Goal: Information Seeking & Learning: Learn about a topic

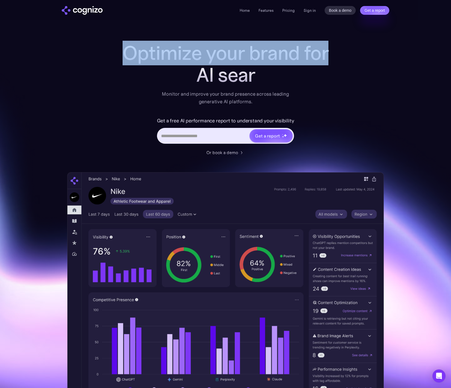
drag, startPoint x: 125, startPoint y: 51, endPoint x: 335, endPoint y: 57, distance: 210.5
click at [335, 57] on div "Optimize your brand for AI sear Monitor and improve your brand presence across …" at bounding box center [225, 221] width 317 height 359
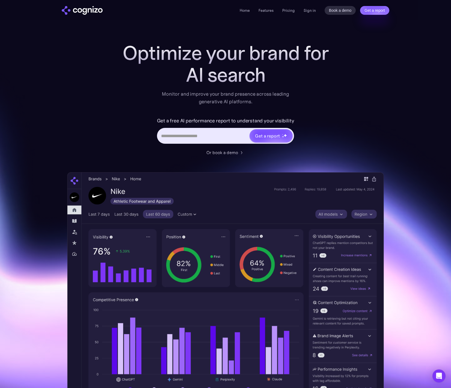
click at [220, 99] on div "Monitor and improve your brand presence across leading generative AI platforms." at bounding box center [226, 97] width 134 height 15
drag, startPoint x: 188, startPoint y: 73, endPoint x: 260, endPoint y: 75, distance: 71.9
click at [260, 75] on div "ChatGP" at bounding box center [225, 75] width 219 height 22
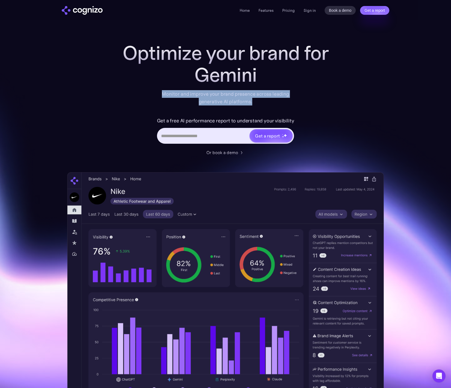
drag, startPoint x: 162, startPoint y: 93, endPoint x: 259, endPoint y: 101, distance: 96.8
click at [259, 101] on div "Monitor and improve your brand presence across leading generative AI platforms." at bounding box center [226, 97] width 134 height 15
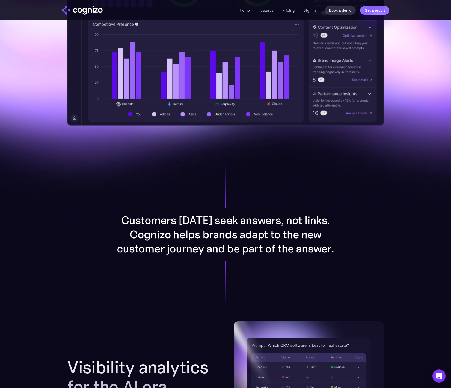
scroll to position [259, 0]
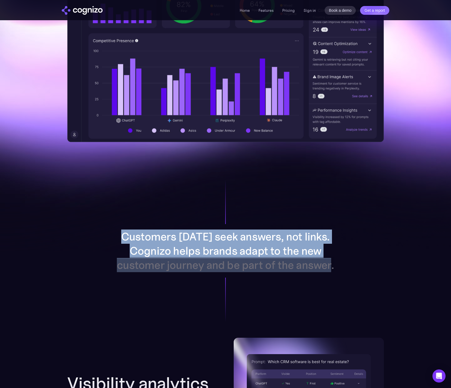
drag, startPoint x: 127, startPoint y: 235, endPoint x: 338, endPoint y: 275, distance: 215.6
click at [338, 275] on div "Customers today seek answers, not links. Cognizo helps brands adapt to the new …" at bounding box center [225, 251] width 283 height 174
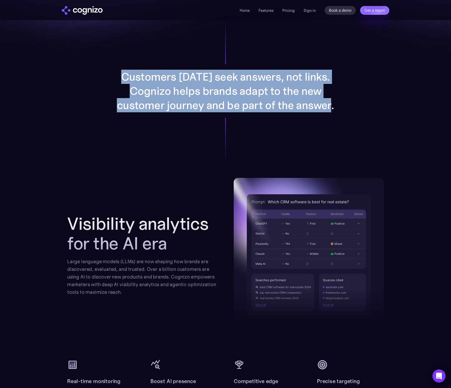
scroll to position [446, 0]
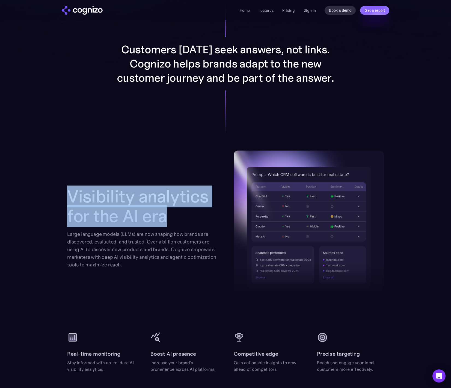
drag, startPoint x: 68, startPoint y: 198, endPoint x: 177, endPoint y: 221, distance: 111.2
click at [177, 221] on h2 "Visibility analytics for the AI era" at bounding box center [142, 206] width 150 height 39
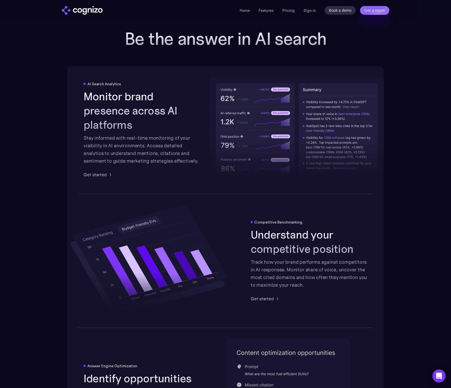
scroll to position [719, 0]
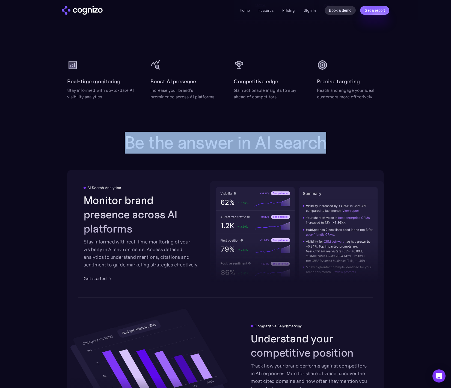
drag, startPoint x: 125, startPoint y: 141, endPoint x: 340, endPoint y: 145, distance: 215.4
click at [339, 146] on div "Be the answer in AI search AI Search Analytics Monitor brand presence across AI…" at bounding box center [225, 359] width 317 height 453
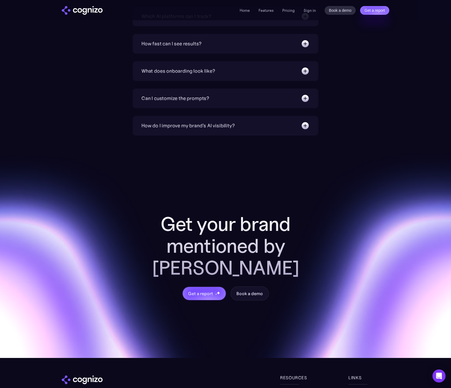
scroll to position [1974, 0]
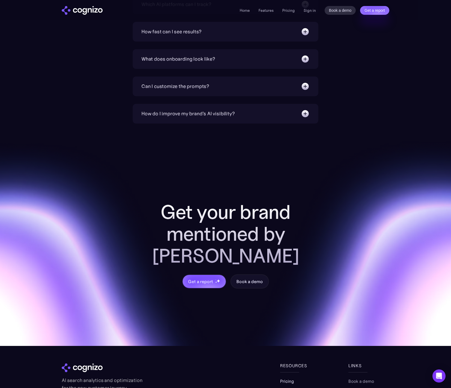
click at [288, 378] on link "Pricing" at bounding box center [287, 381] width 14 height 7
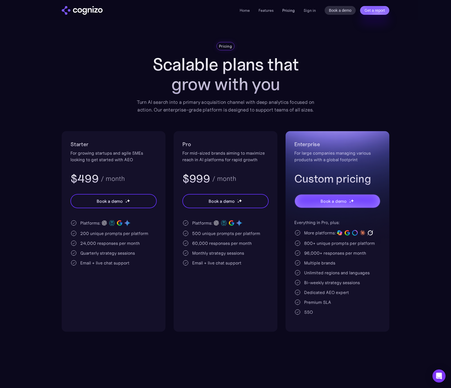
click at [286, 11] on link "Pricing" at bounding box center [289, 10] width 13 height 5
click at [264, 11] on link "Features" at bounding box center [266, 10] width 15 height 5
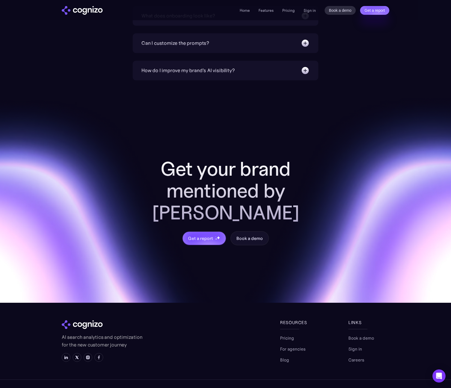
scroll to position [2020, 0]
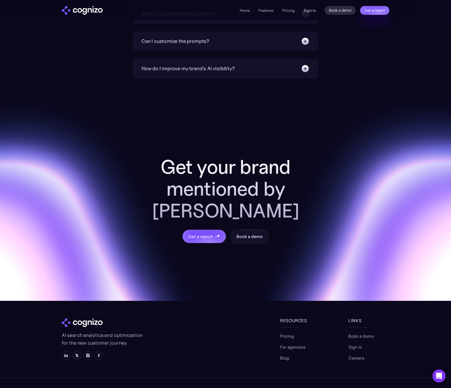
click at [308, 12] on link "Sign in" at bounding box center [310, 10] width 12 height 7
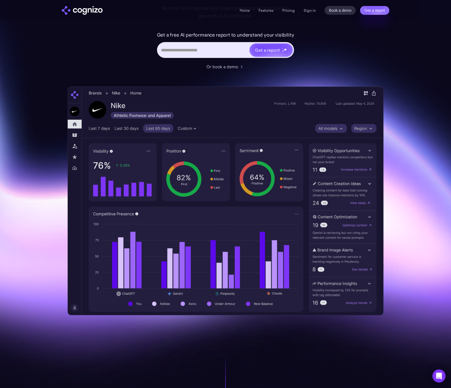
scroll to position [25, 0]
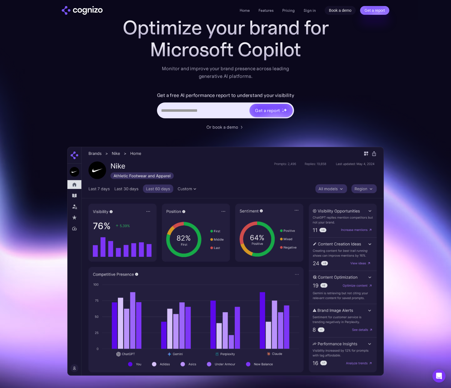
click at [345, 12] on link "Book a demo" at bounding box center [340, 10] width 31 height 9
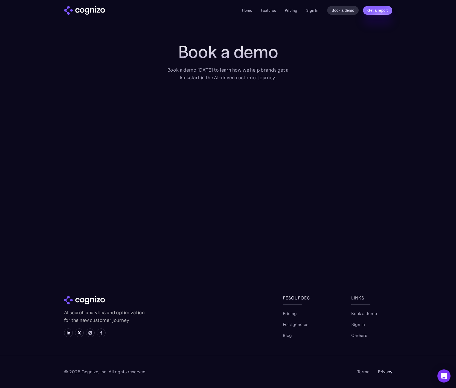
click at [380, 371] on link "Privacy" at bounding box center [385, 371] width 14 height 7
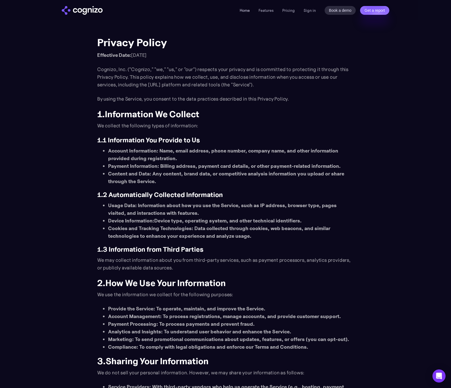
click at [247, 11] on link "Home" at bounding box center [245, 10] width 10 height 5
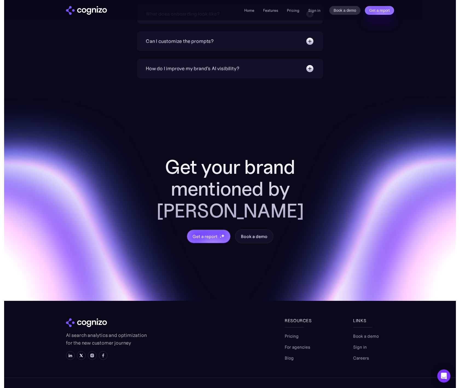
scroll to position [2020, 0]
